Goal: Task Accomplishment & Management: Complete application form

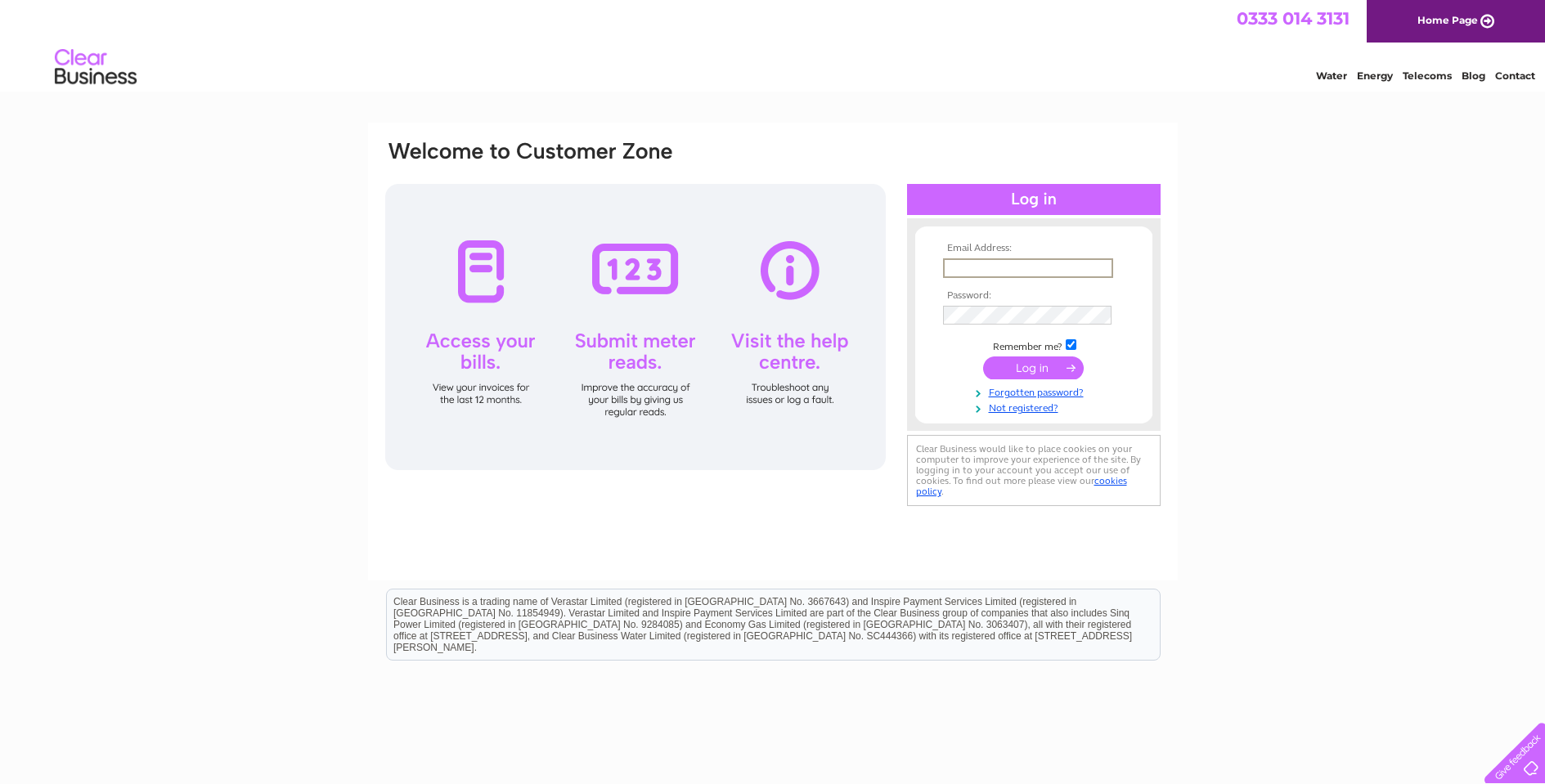
click at [1435, 19] on link "Home Page" at bounding box center [1456, 21] width 178 height 42
click at [962, 273] on input "text" at bounding box center [1027, 267] width 168 height 18
type input "info@skinportant.co.uk"
click at [940, 414] on div at bounding box center [1034, 422] width 253 height 17
click at [1022, 391] on link "Forgotten password?" at bounding box center [1036, 390] width 186 height 16
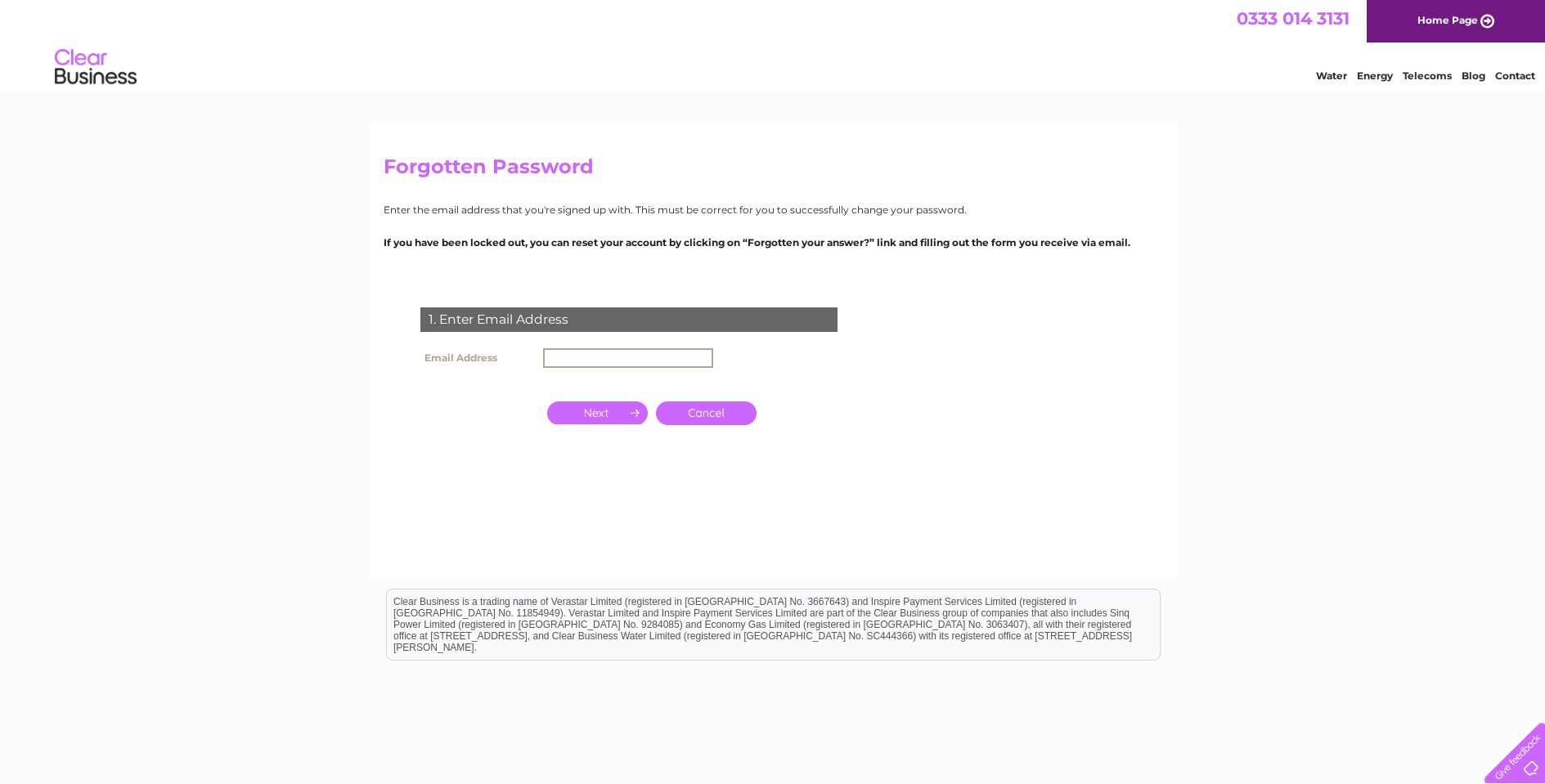
click at [633, 356] on input "text" at bounding box center [628, 358] width 170 height 20
type input "[EMAIL_ADDRESS][DOMAIN_NAME]"
click at [603, 415] on input "button" at bounding box center [597, 413] width 101 height 22
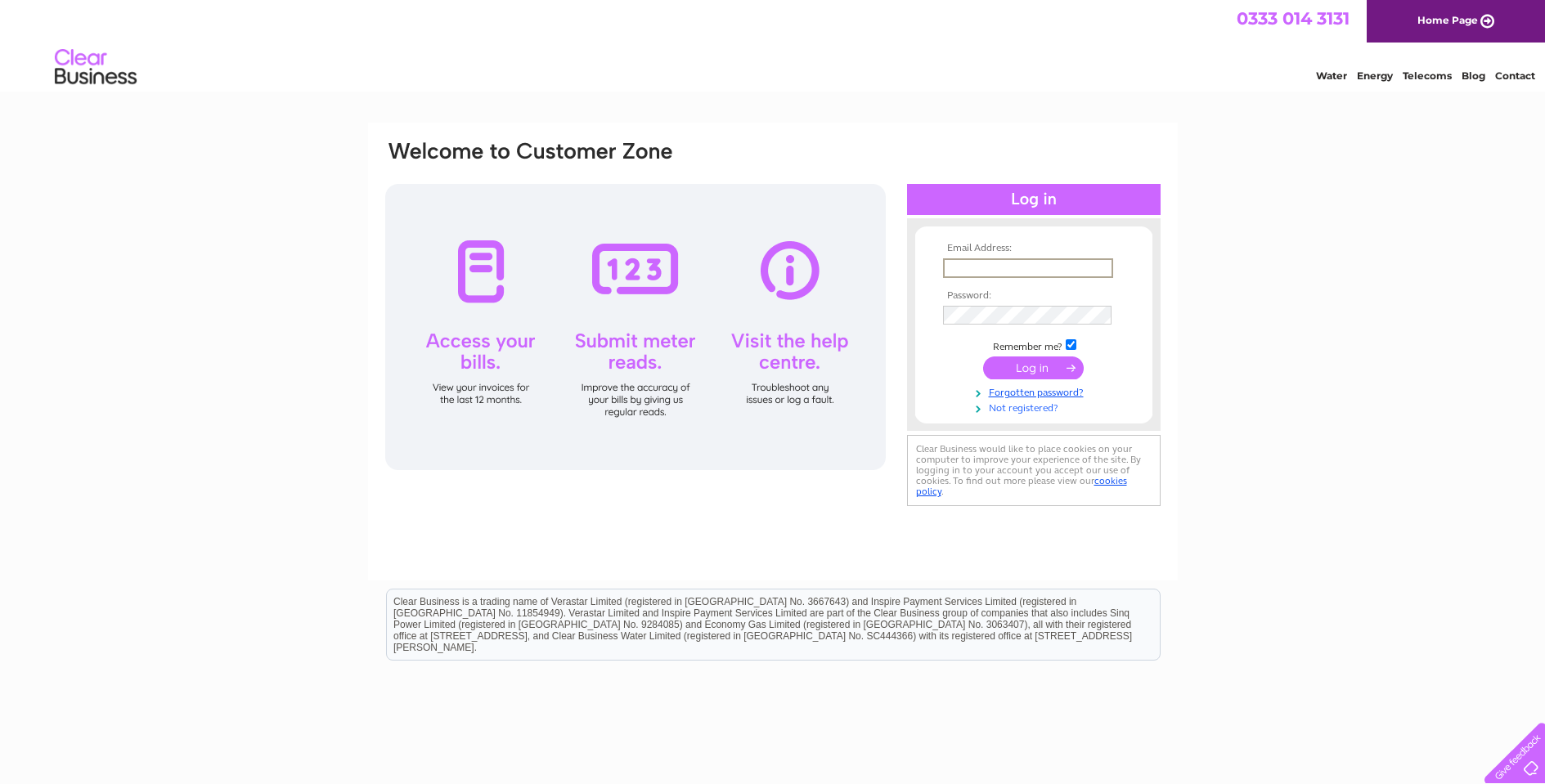
click at [1023, 405] on link "Not registered?" at bounding box center [1036, 407] width 186 height 16
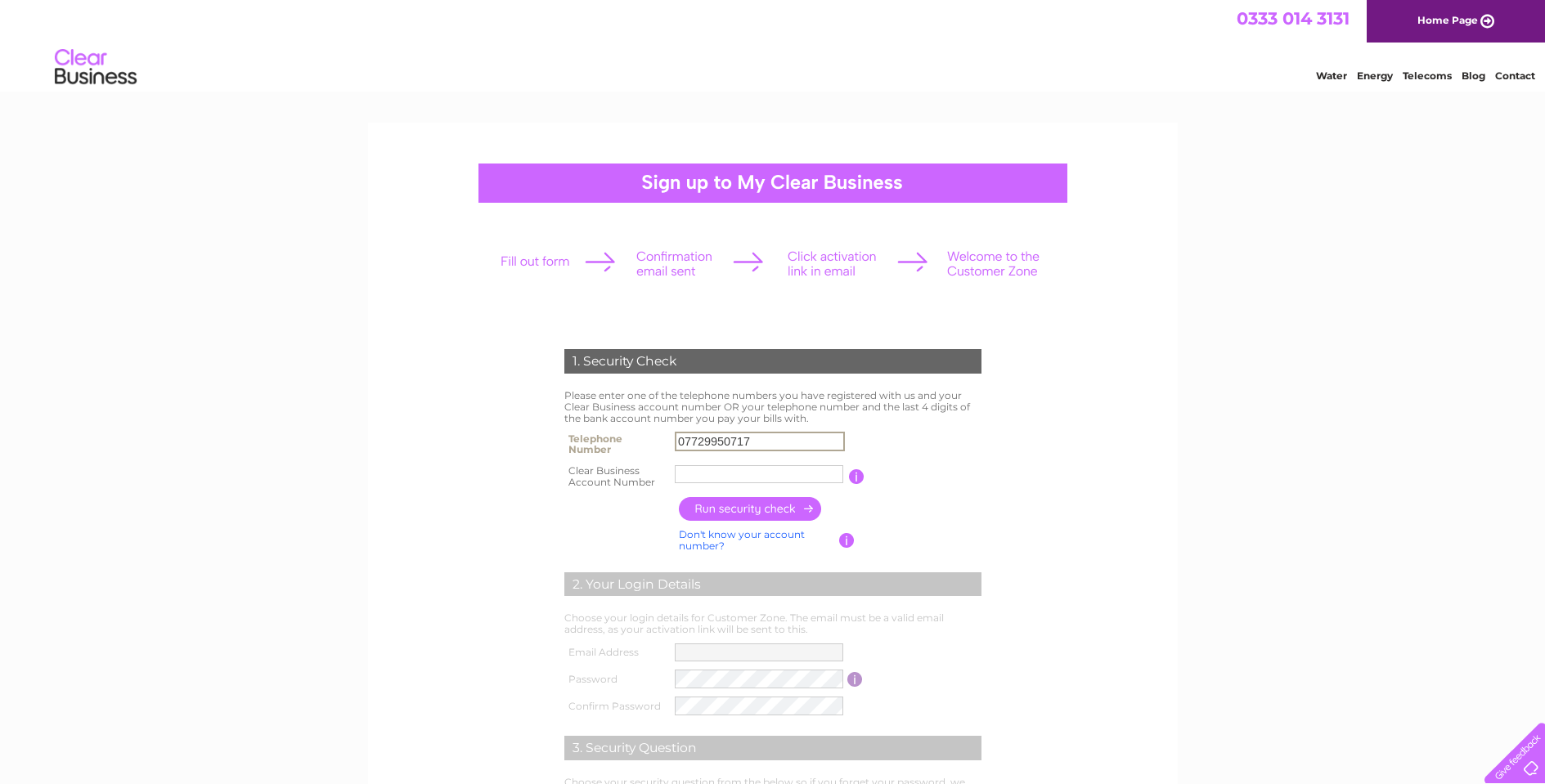
type input "07729950717"
paste input "CB3031308"
type input "CB3031308"
click at [714, 510] on input "button" at bounding box center [750, 509] width 144 height 23
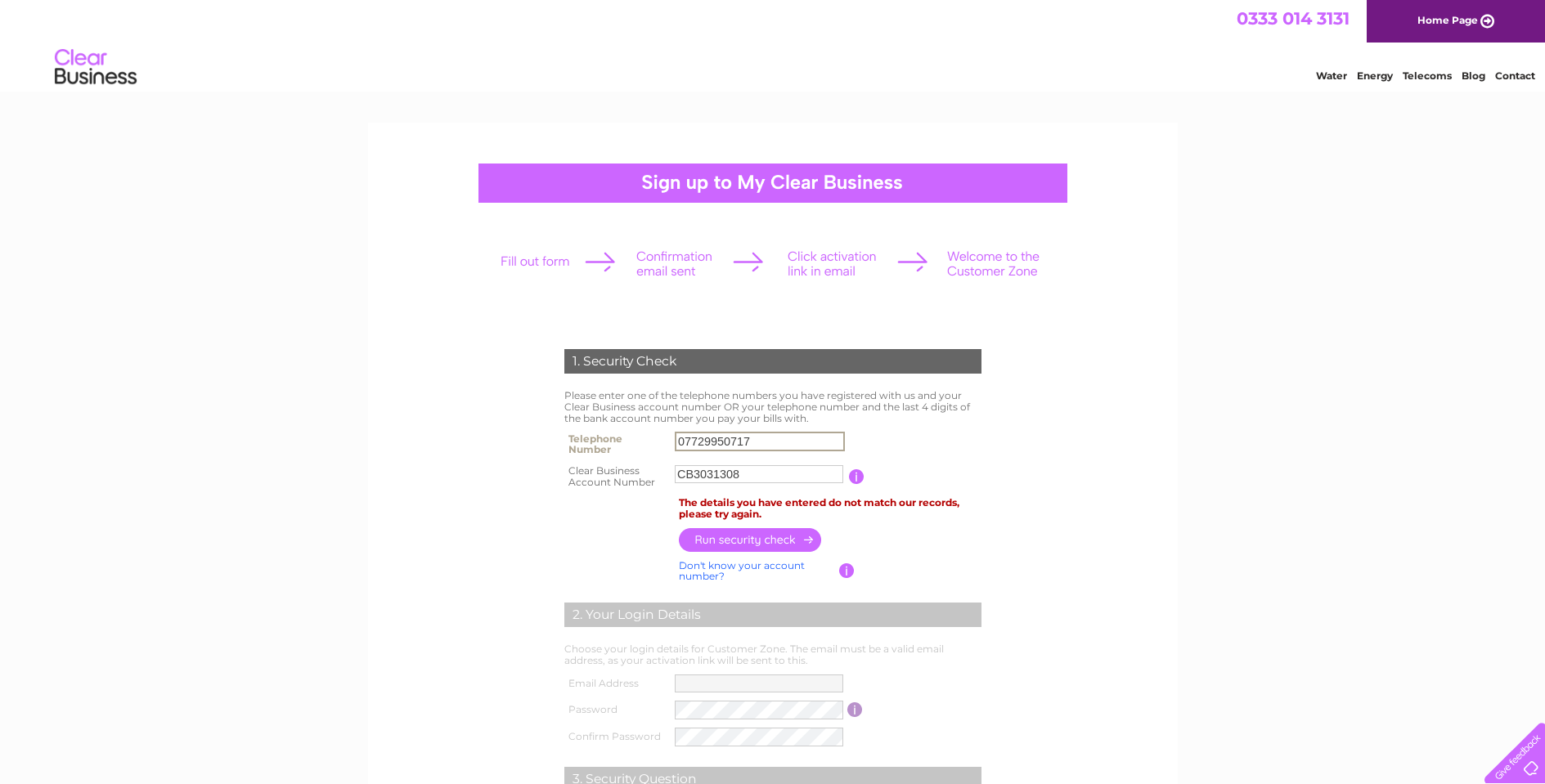
drag, startPoint x: 780, startPoint y: 440, endPoint x: 662, endPoint y: 433, distance: 118.2
click at [663, 433] on tr "Telephone Number 07729950717" at bounding box center [772, 443] width 425 height 32
type input "07712642206"
click at [744, 530] on input "button" at bounding box center [750, 539] width 144 height 23
click at [1452, 19] on link "Home Page" at bounding box center [1456, 21] width 178 height 42
